Goal: Task Accomplishment & Management: Manage account settings

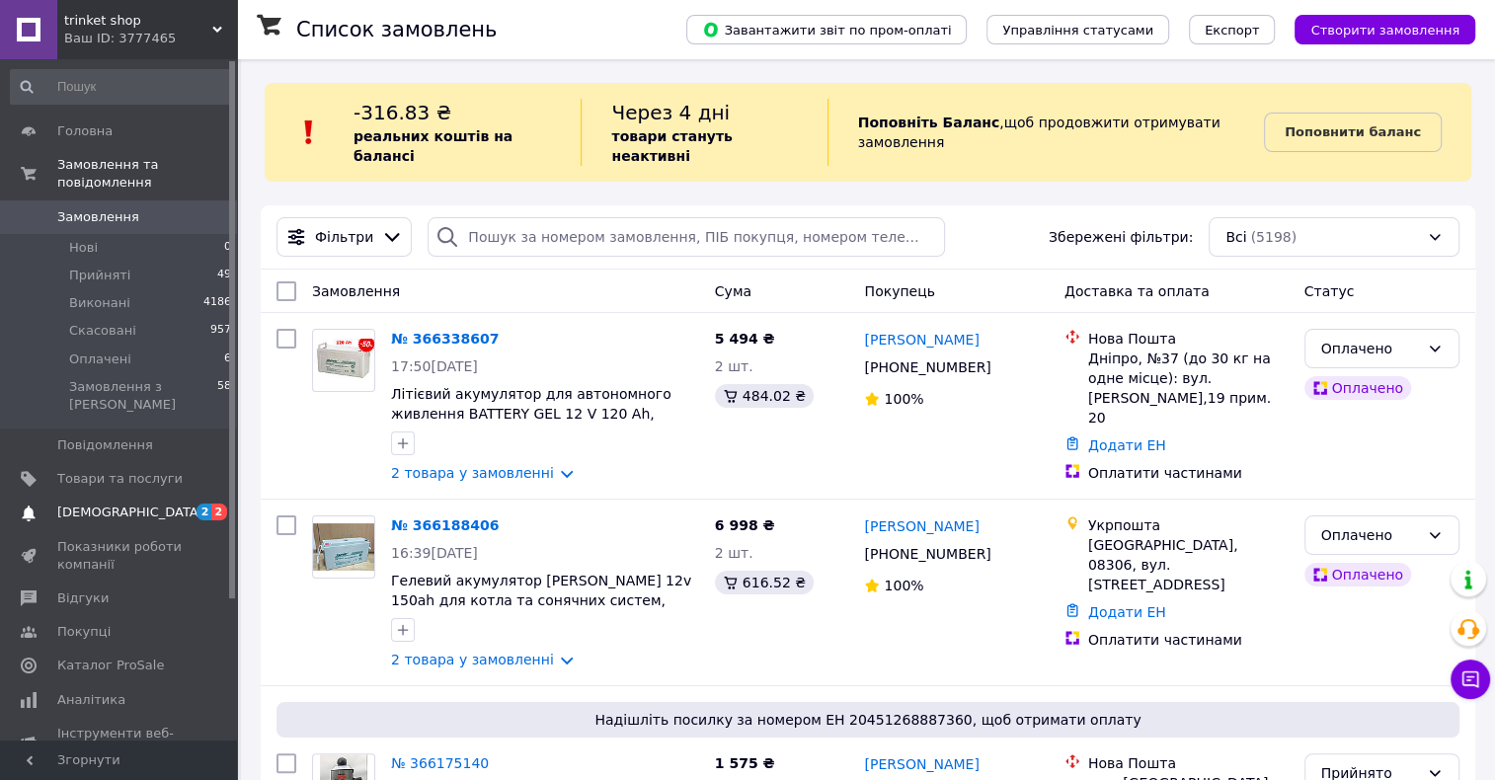
click at [166, 504] on span "[DEMOGRAPHIC_DATA]" at bounding box center [119, 513] width 125 height 18
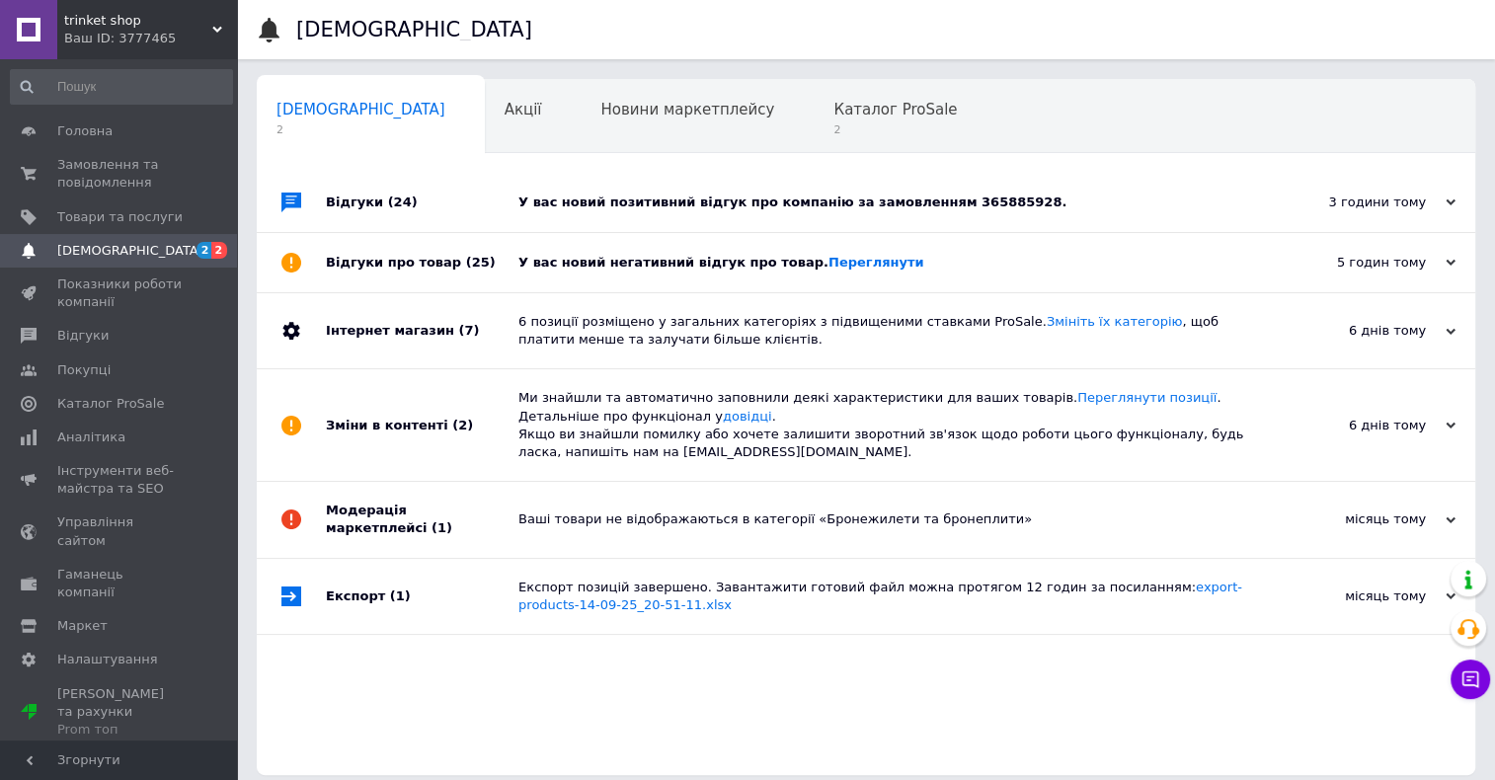
click at [498, 257] on div "Відгуки про товар (25)" at bounding box center [422, 262] width 193 height 59
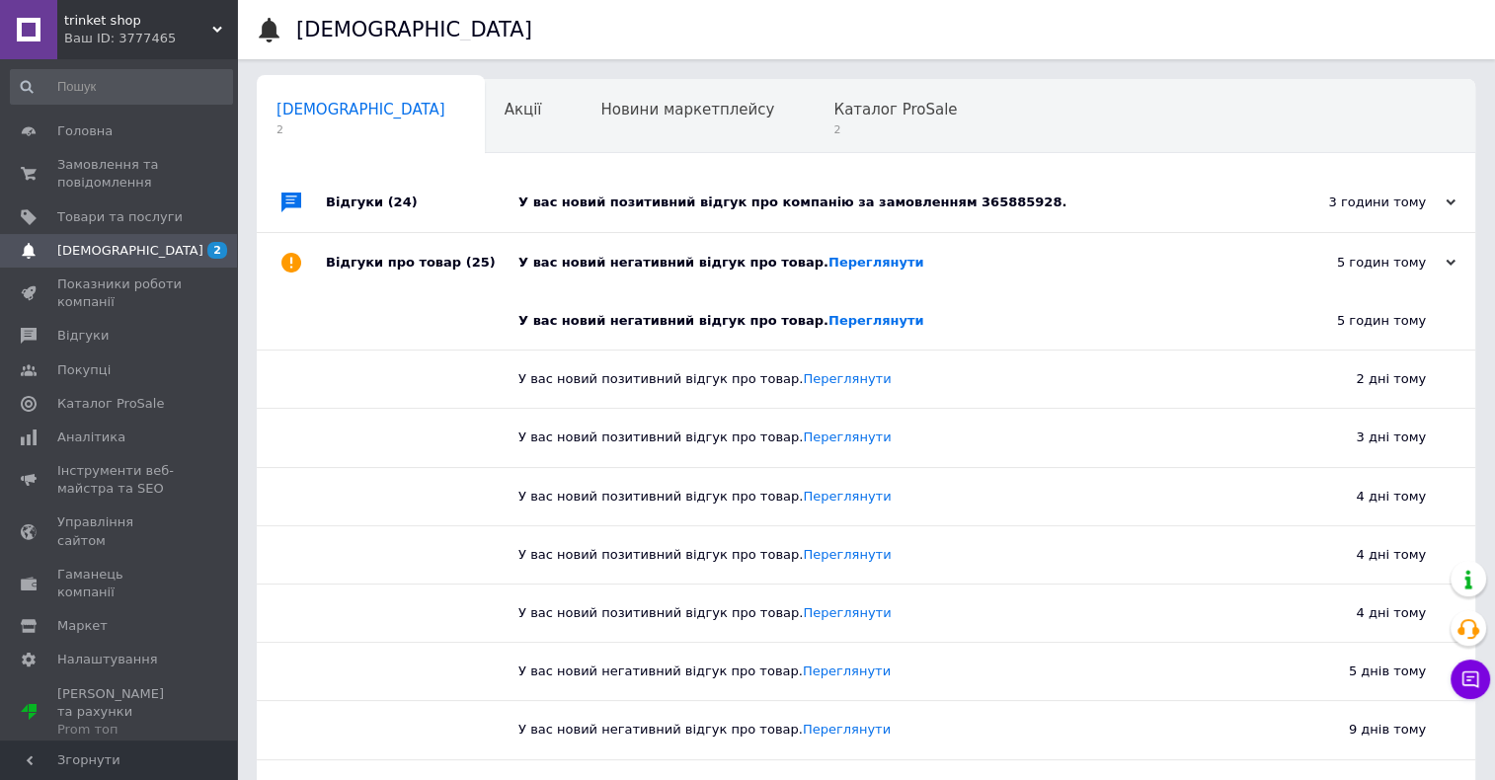
click at [402, 213] on div "Відгуки (24)" at bounding box center [422, 202] width 193 height 59
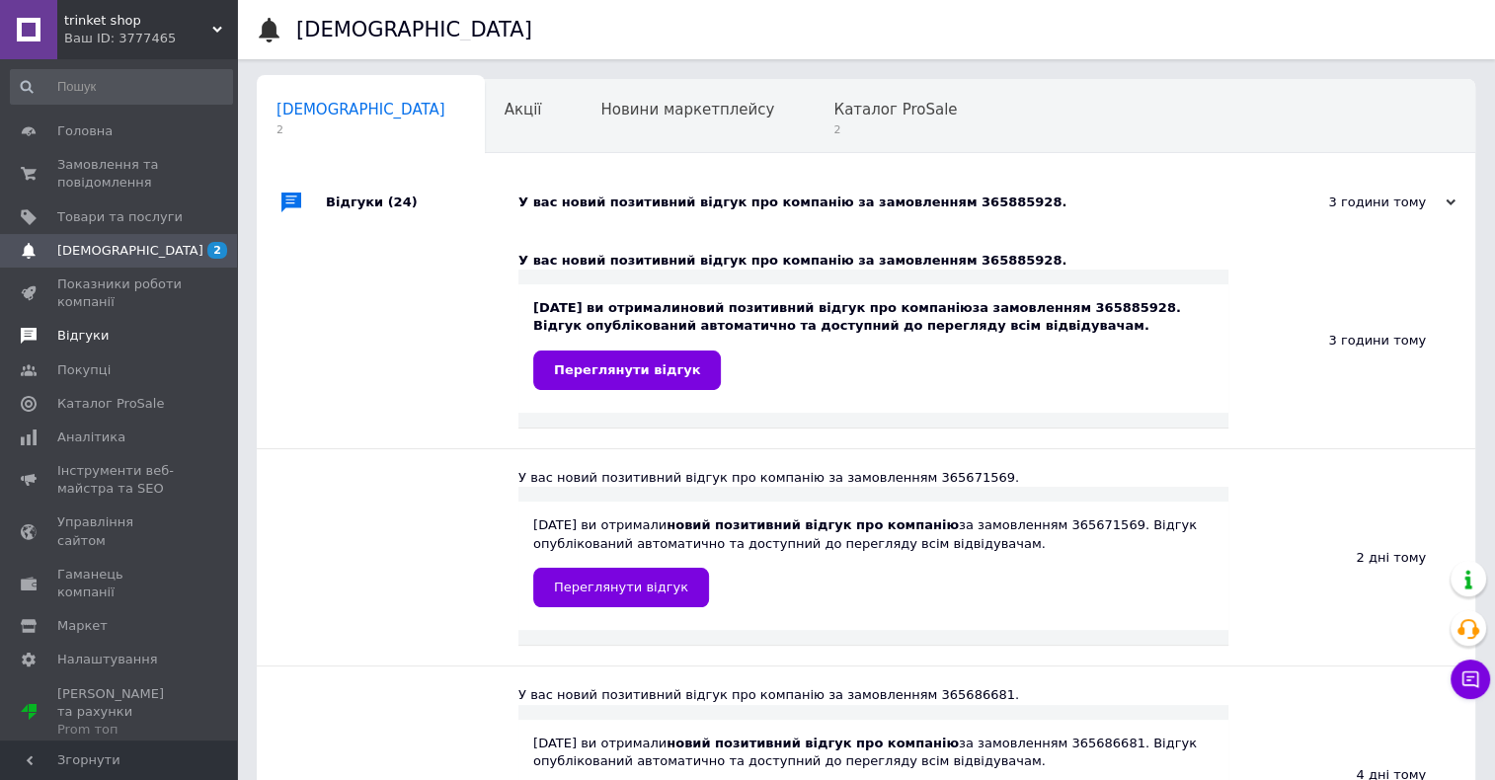
click at [128, 342] on span "Відгуки" at bounding box center [119, 336] width 125 height 18
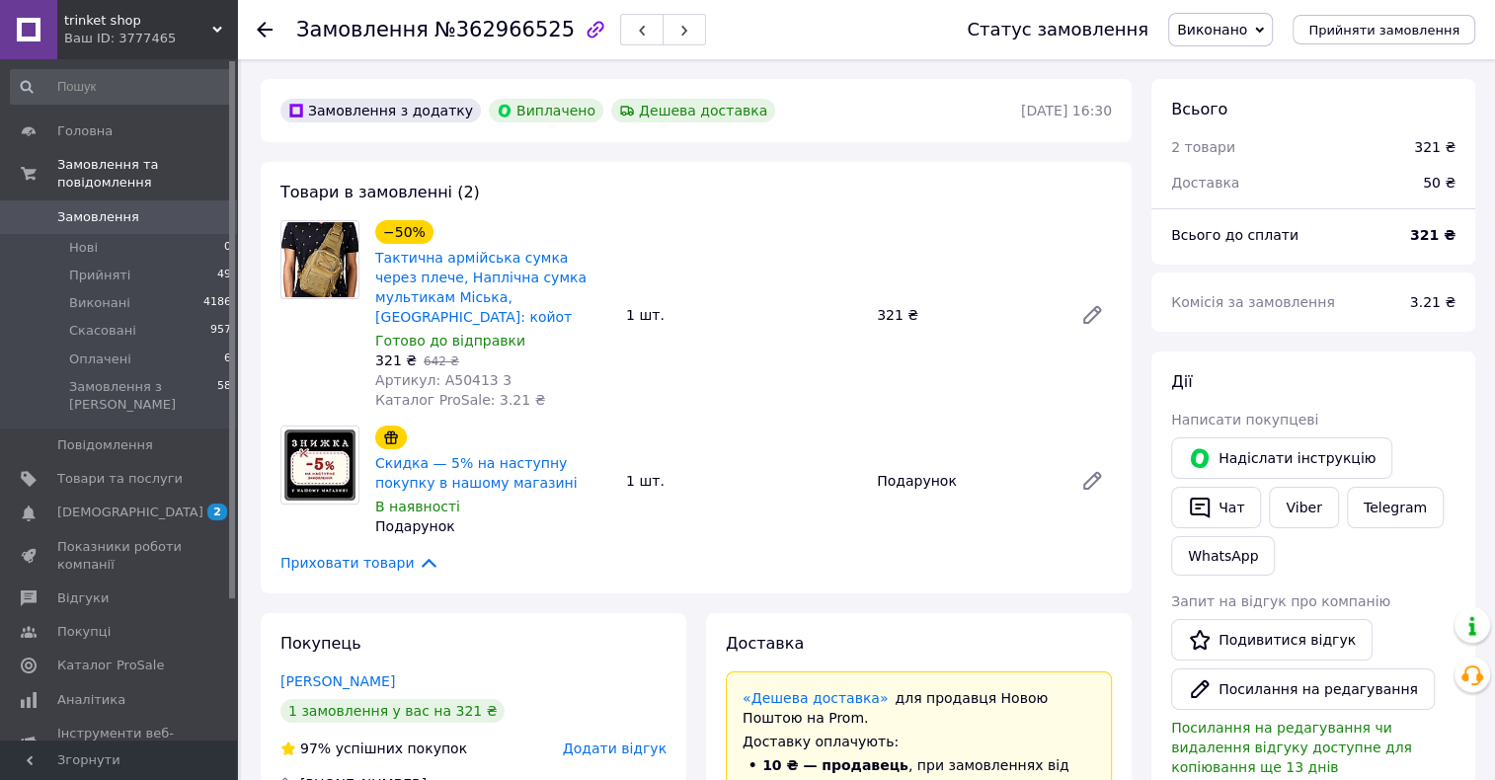
scroll to position [209, 0]
drag, startPoint x: 481, startPoint y: 356, endPoint x: 435, endPoint y: 356, distance: 45.4
click at [435, 372] on span "Артикул: A50413 3" at bounding box center [443, 380] width 136 height 16
copy span "A50413"
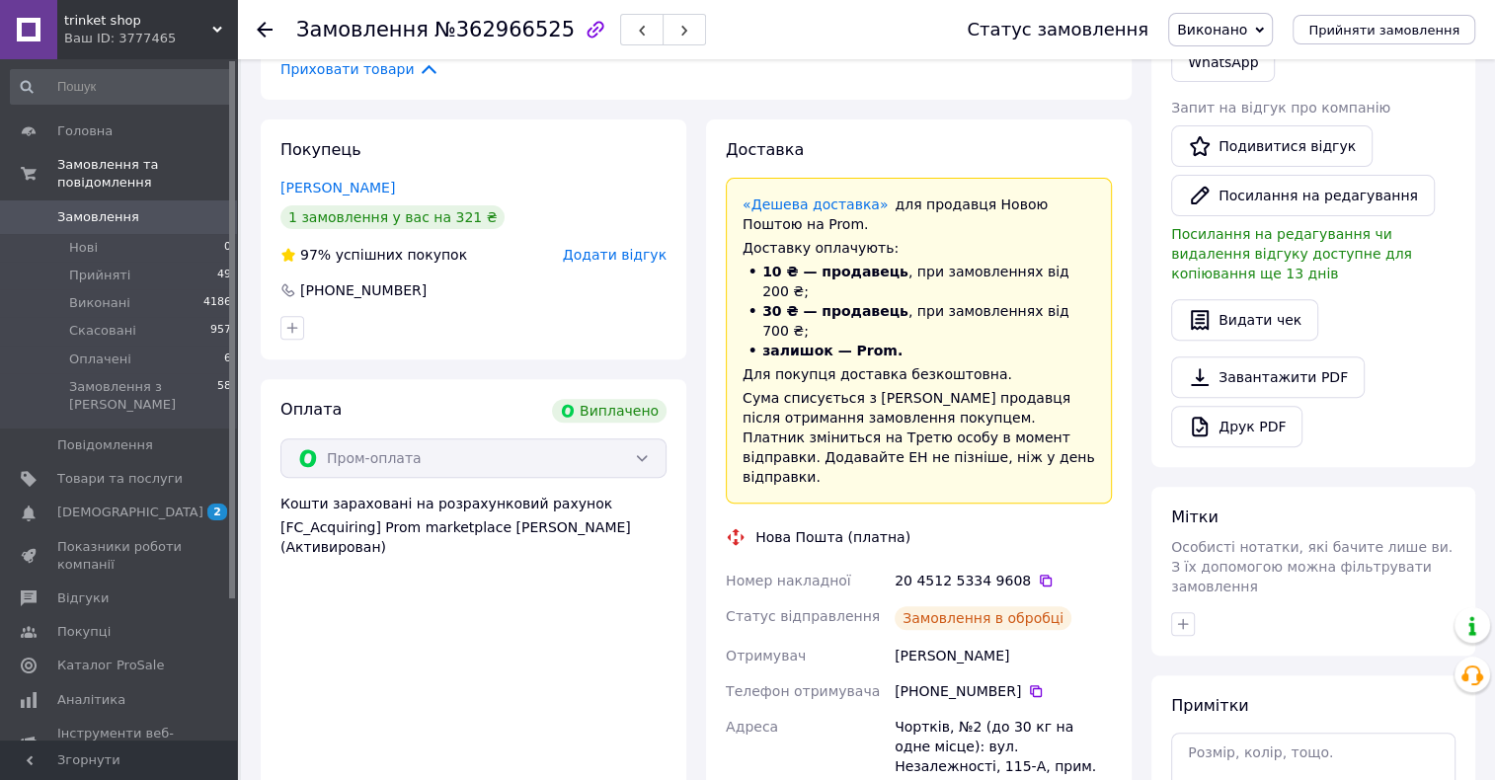
scroll to position [617, 0]
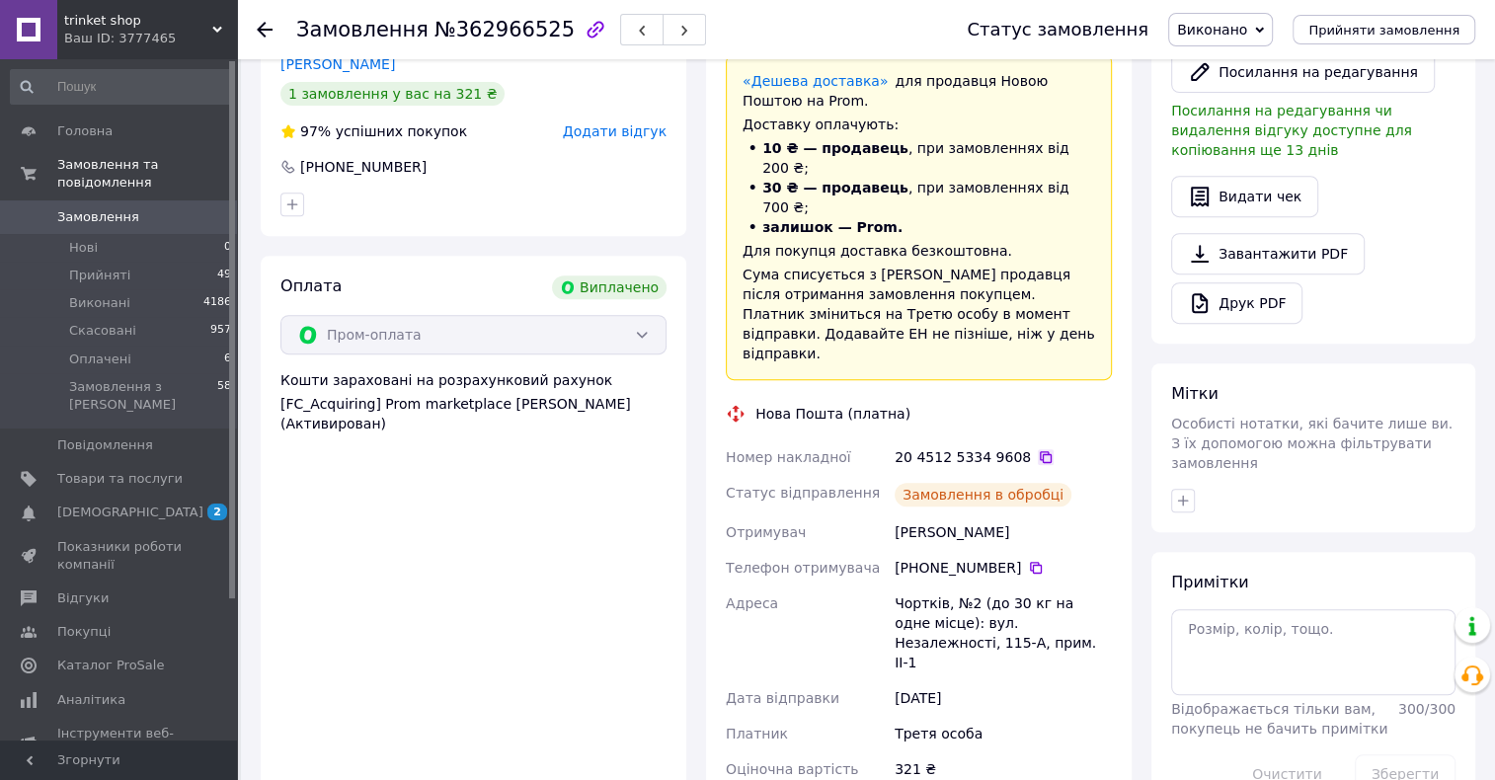
click at [1038, 449] on icon at bounding box center [1046, 457] width 16 height 16
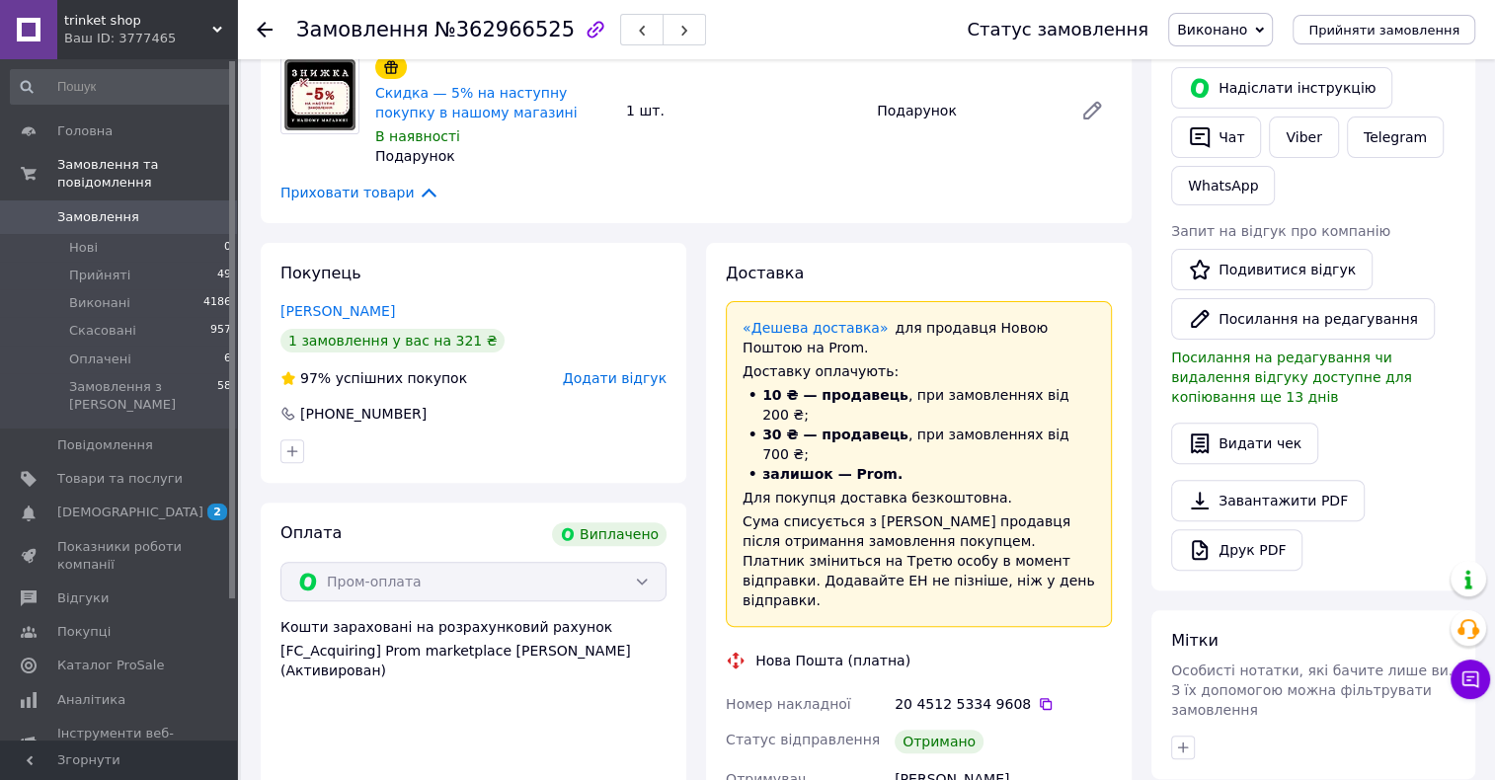
scroll to position [0, 0]
